Goal: Task Accomplishment & Management: Use online tool/utility

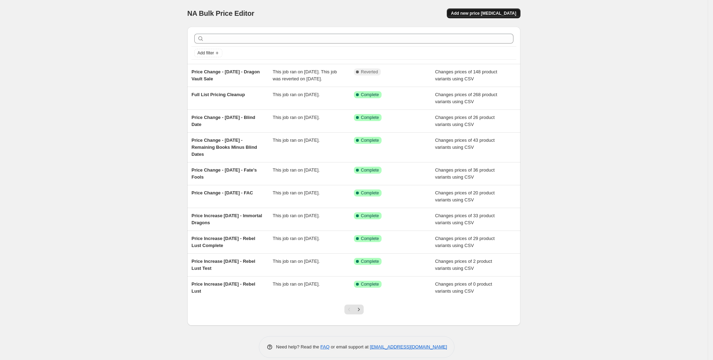
click at [516, 16] on span "Add new price [MEDICAL_DATA]" at bounding box center [483, 14] width 65 height 6
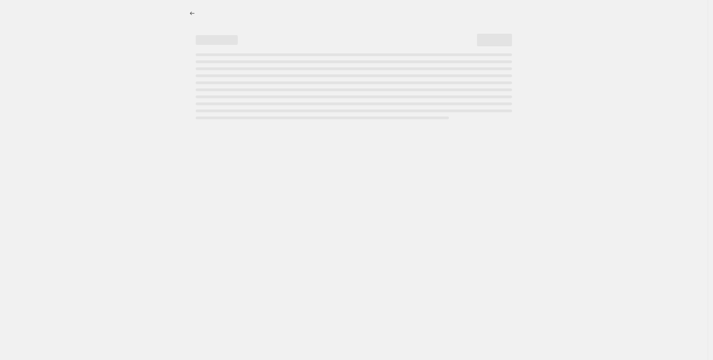
select select "percentage"
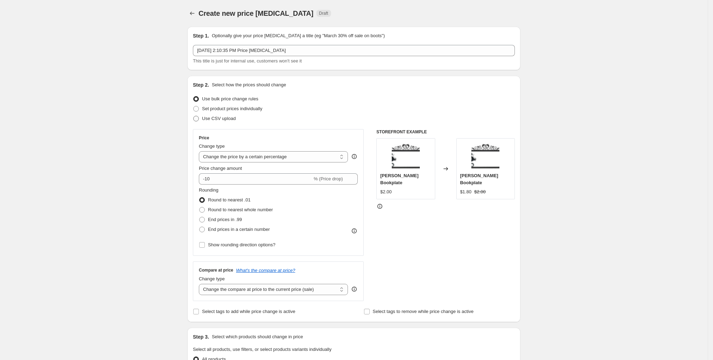
click at [193, 121] on span at bounding box center [196, 119] width 6 height 6
click at [193, 116] on input "Use CSV upload" at bounding box center [193, 116] width 0 height 0
radio input "true"
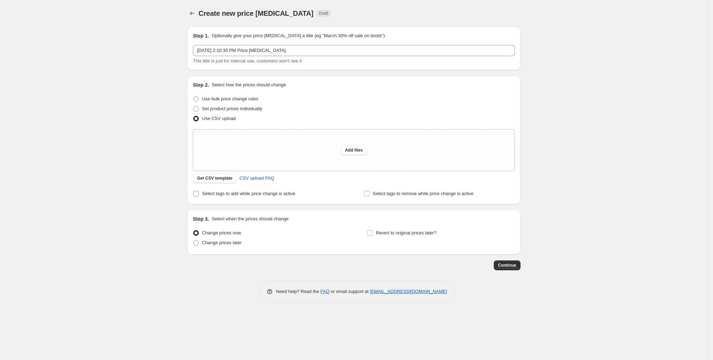
click at [193, 196] on input "Select tags to add while price change is active" at bounding box center [196, 194] width 6 height 6
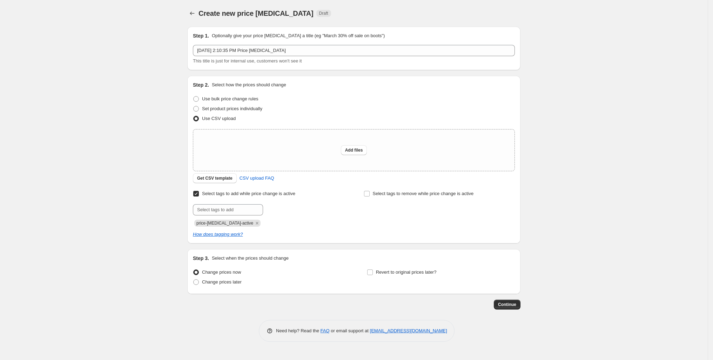
click at [193, 196] on input "Select tags to add while price change is active" at bounding box center [196, 194] width 6 height 6
checkbox input "false"
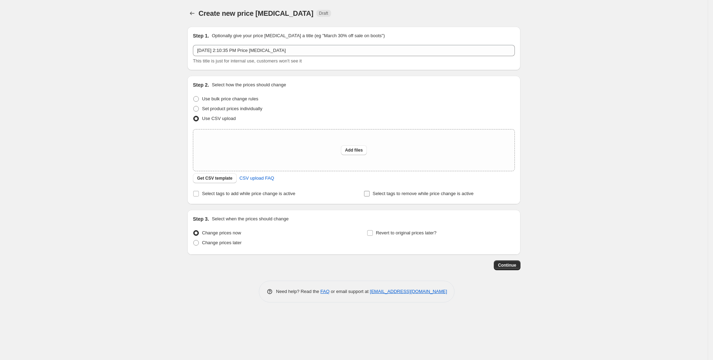
click at [370, 196] on input "Select tags to remove while price change is active" at bounding box center [367, 194] width 6 height 6
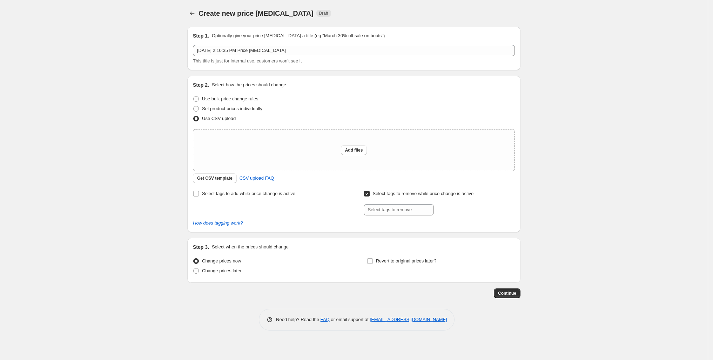
click at [370, 196] on input "Select tags to remove while price change is active" at bounding box center [367, 194] width 6 height 6
checkbox input "false"
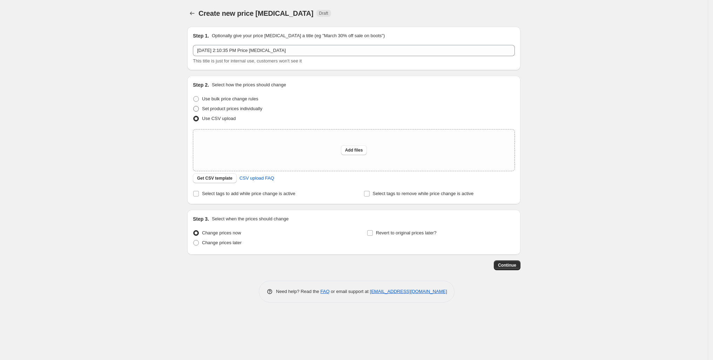
click at [202, 111] on span "Set product prices individually" at bounding box center [232, 108] width 60 height 5
click at [193, 106] on input "Set product prices individually" at bounding box center [193, 106] width 0 height 0
radio input "true"
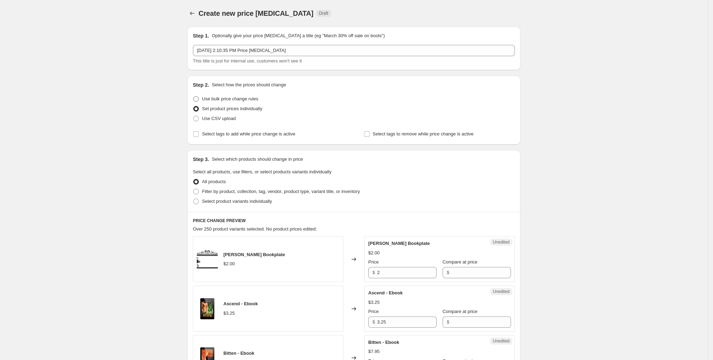
click at [202, 101] on span "Use bulk price change rules" at bounding box center [230, 98] width 56 height 5
click at [194, 96] on input "Use bulk price change rules" at bounding box center [193, 96] width 0 height 0
radio input "true"
select select "percentage"
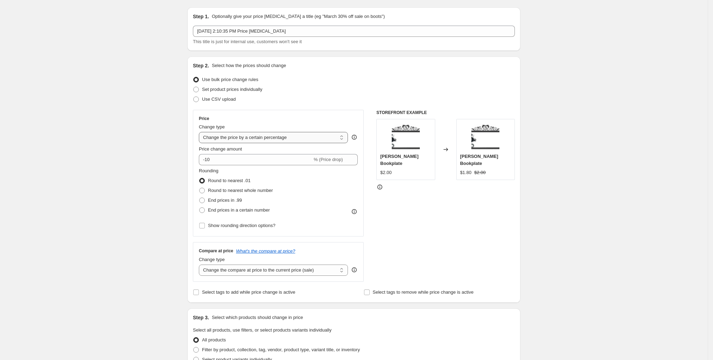
scroll to position [23, 0]
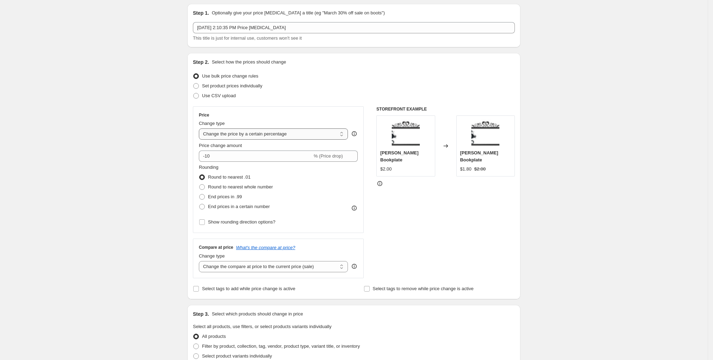
click at [271, 140] on select "Change the price to a certain amount Change the price by a certain amount Chang…" at bounding box center [273, 133] width 149 height 11
click at [202, 88] on span "Set product prices individually" at bounding box center [232, 85] width 60 height 5
click at [193, 83] on input "Set product prices individually" at bounding box center [193, 83] width 0 height 0
radio input "true"
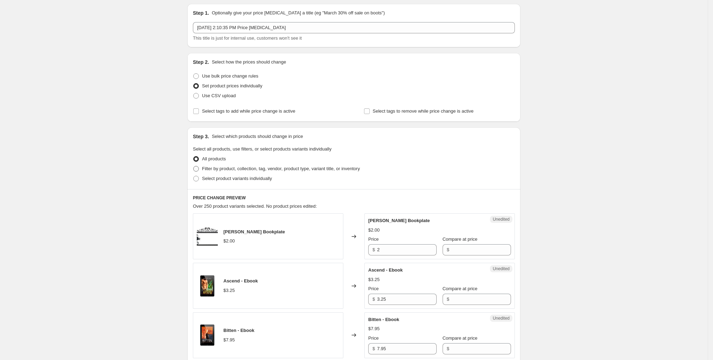
click at [193, 171] on span at bounding box center [196, 169] width 6 height 6
click at [193, 166] on input "Filter by product, collection, tag, vendor, product type, variant title, or inv…" at bounding box center [193, 166] width 0 height 0
radio input "true"
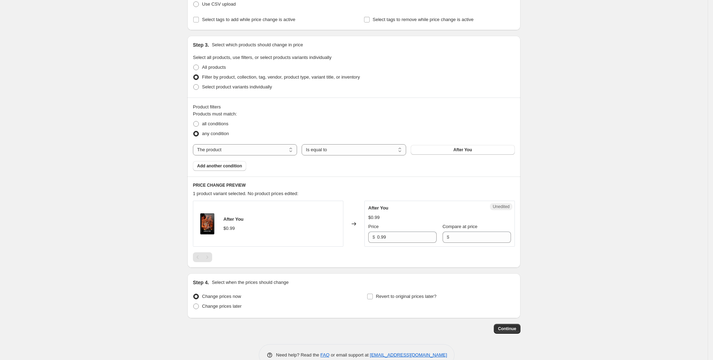
scroll to position [124, 0]
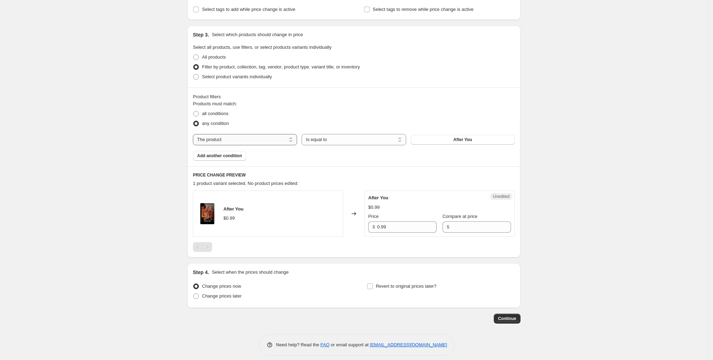
click at [238, 145] on select "The product The product's collection The product's tag The product's vendor The…" at bounding box center [245, 139] width 104 height 11
select select "product_type"
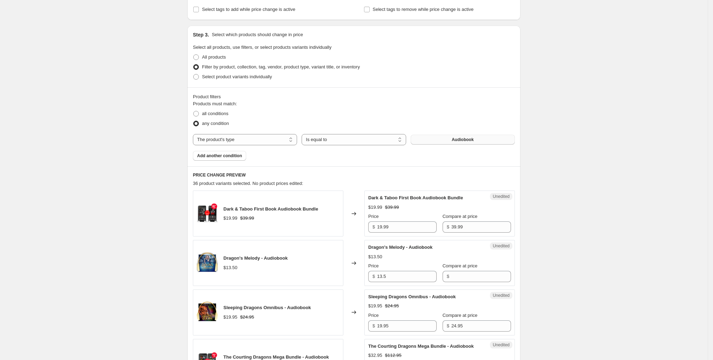
click at [474, 142] on span "Audiobook" at bounding box center [463, 140] width 22 height 6
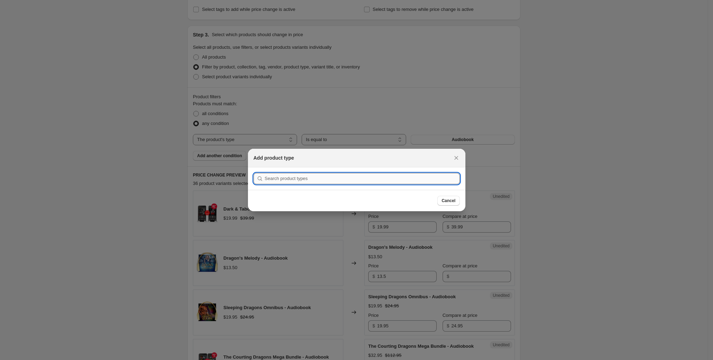
click at [340, 177] on input ":ra1:" at bounding box center [362, 178] width 195 height 11
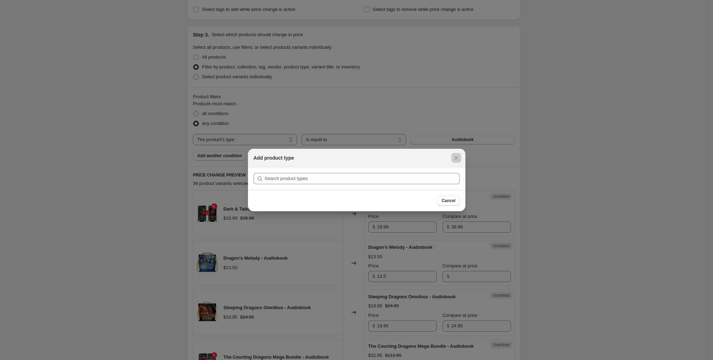
click at [541, 150] on div at bounding box center [356, 180] width 713 height 360
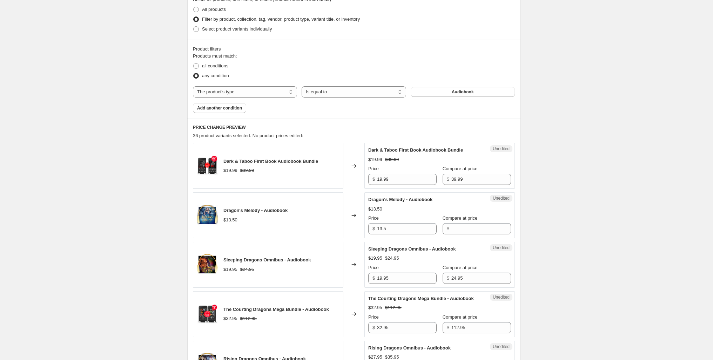
scroll to position [171, 0]
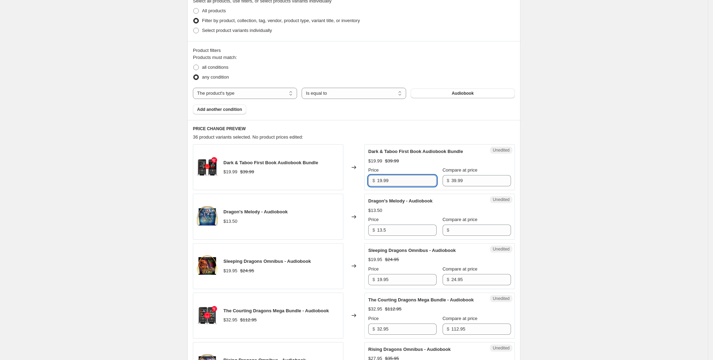
click at [415, 186] on input "19.99" at bounding box center [407, 180] width 60 height 11
type input "22.95"
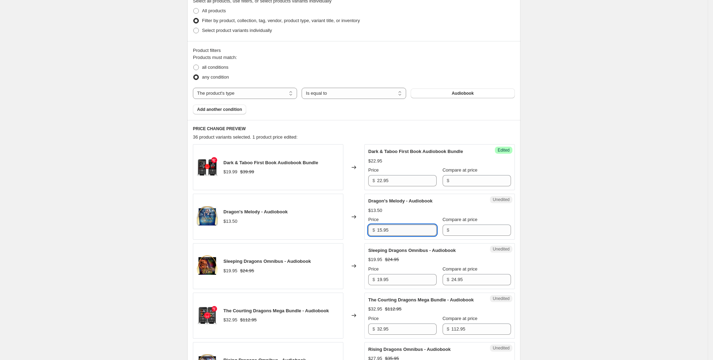
type input "15.95"
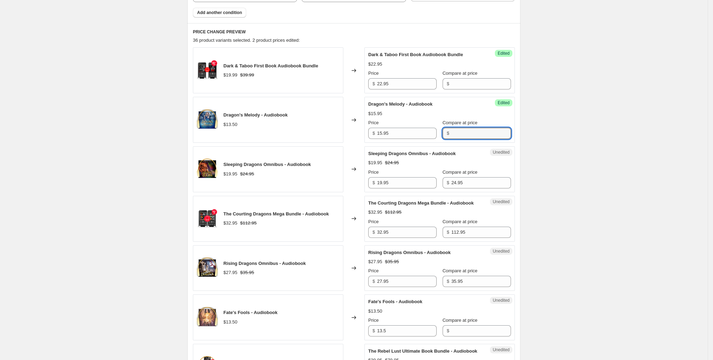
scroll to position [307, 0]
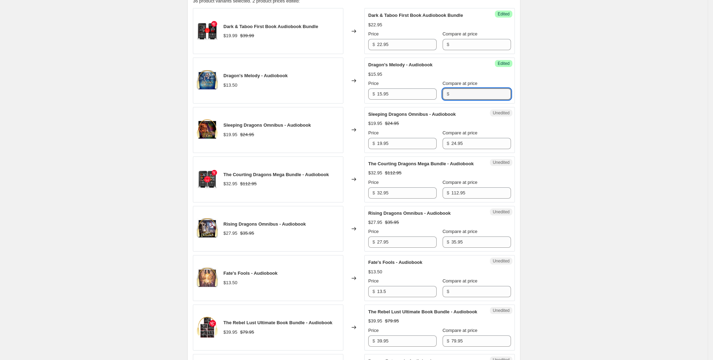
click at [222, 4] on span "36 product variants selected. 2 product prices edited:" at bounding box center [246, 0] width 107 height 5
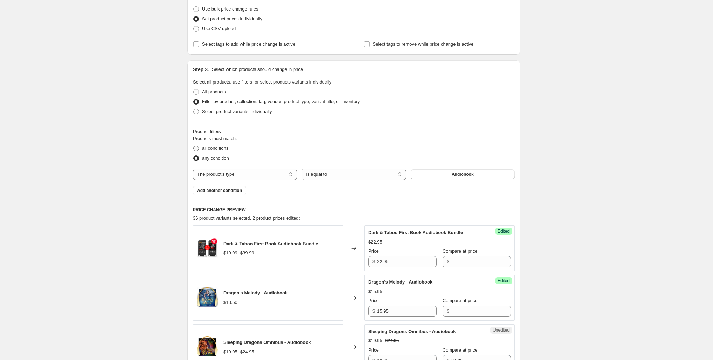
scroll to position [0, 0]
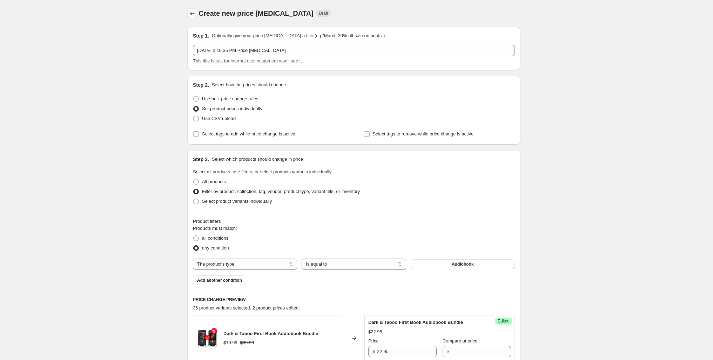
click at [189, 16] on icon "Price change jobs" at bounding box center [192, 13] width 7 height 7
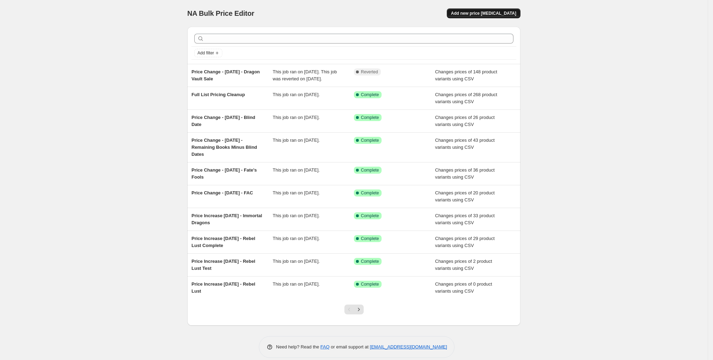
click at [516, 14] on span "Add new price [MEDICAL_DATA]" at bounding box center [483, 14] width 65 height 6
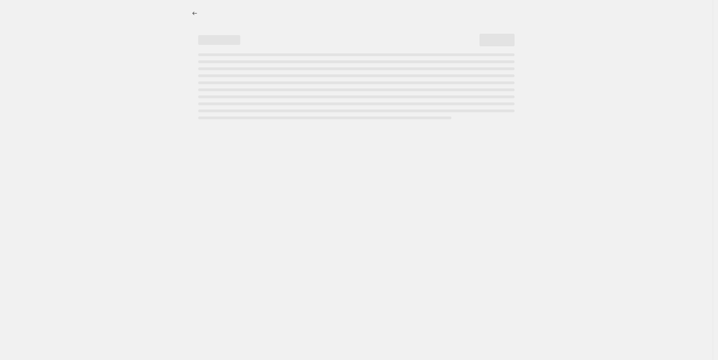
select select "percentage"
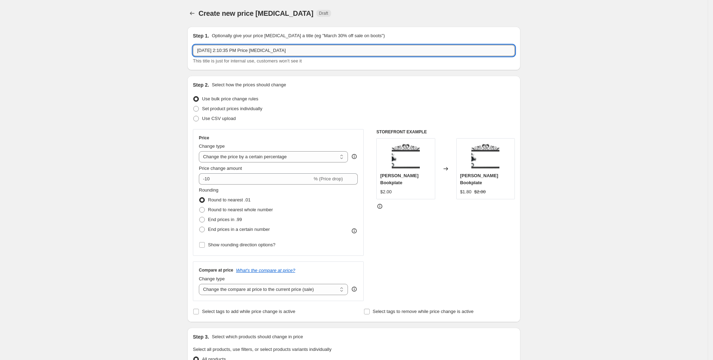
click at [213, 56] on input "[DATE] 2:10:35 PM Price [MEDICAL_DATA]" at bounding box center [354, 50] width 322 height 11
type input "Audiobook Price Change - [DATE]"
click at [202, 121] on span "Use CSV upload" at bounding box center [219, 118] width 34 height 5
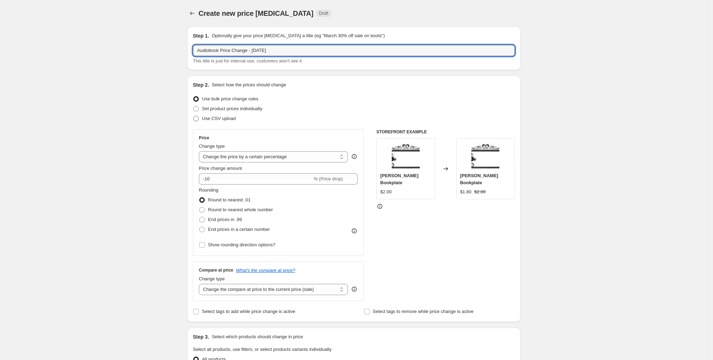
click at [193, 116] on input "Use CSV upload" at bounding box center [193, 116] width 0 height 0
radio input "true"
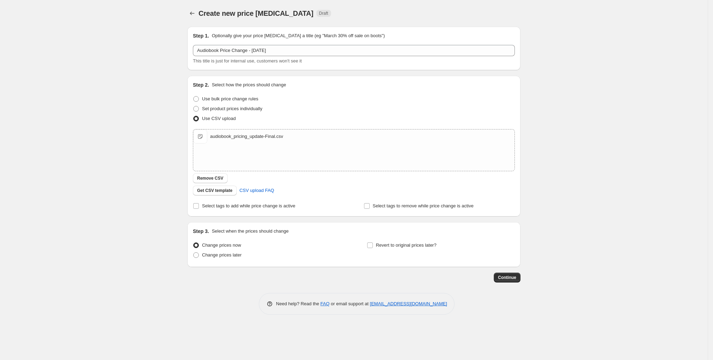
scroll to position [29, 0]
click at [516, 280] on span "Continue" at bounding box center [507, 277] width 18 height 6
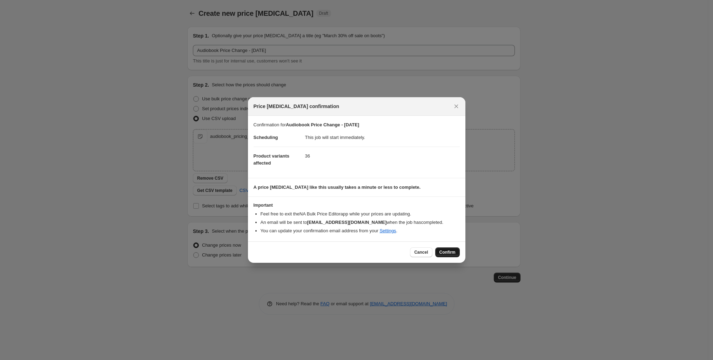
click at [455, 255] on span "Confirm" at bounding box center [447, 252] width 16 height 6
